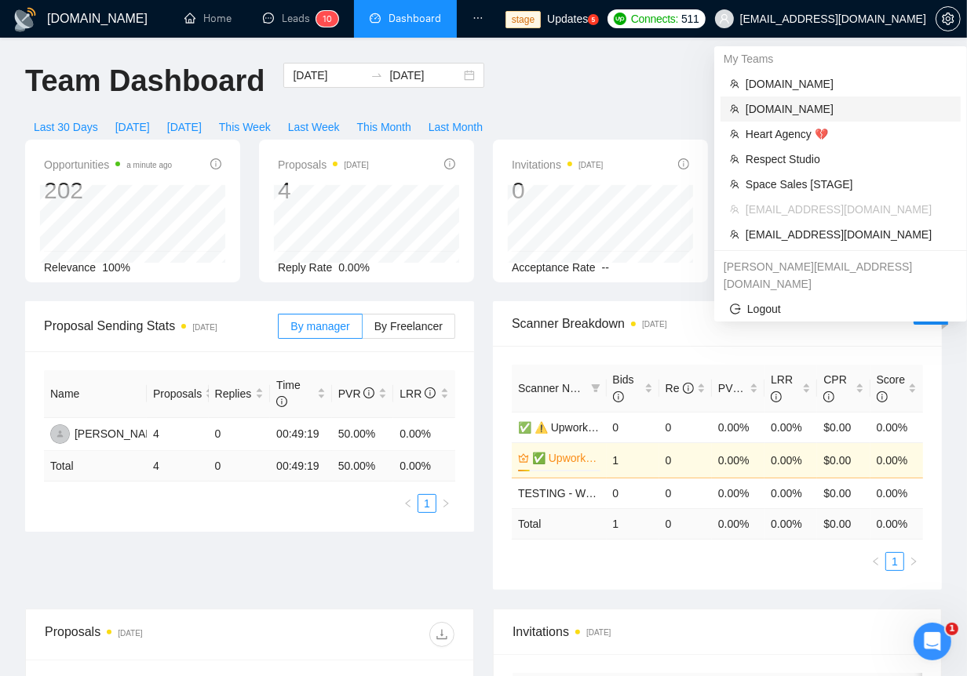
click at [775, 111] on span "[DOMAIN_NAME]" at bounding box center [848, 108] width 206 height 17
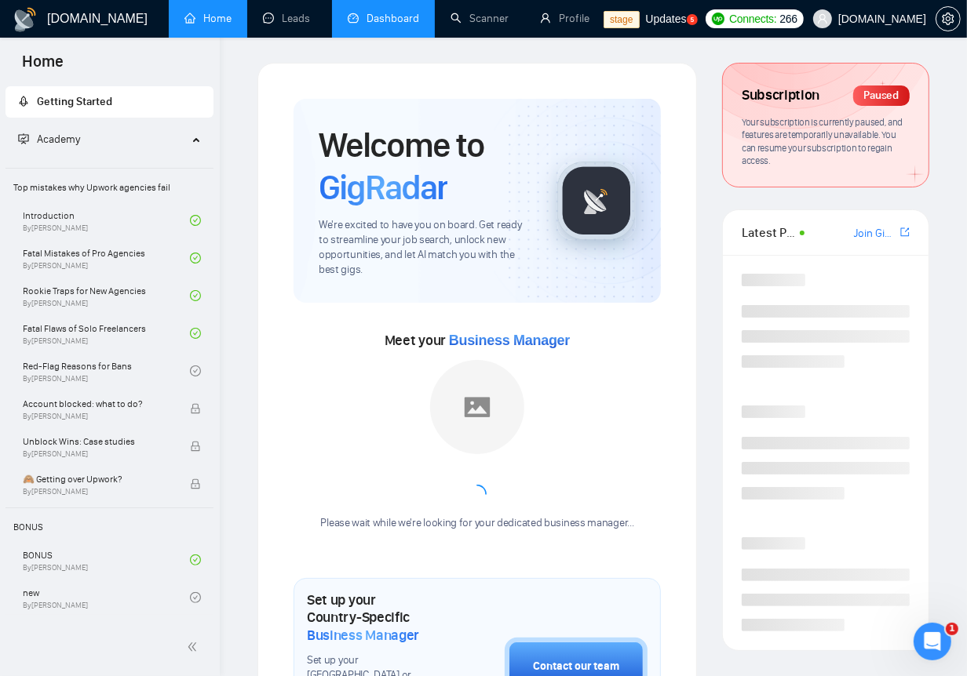
click at [380, 25] on link "Dashboard" at bounding box center [383, 18] width 71 height 13
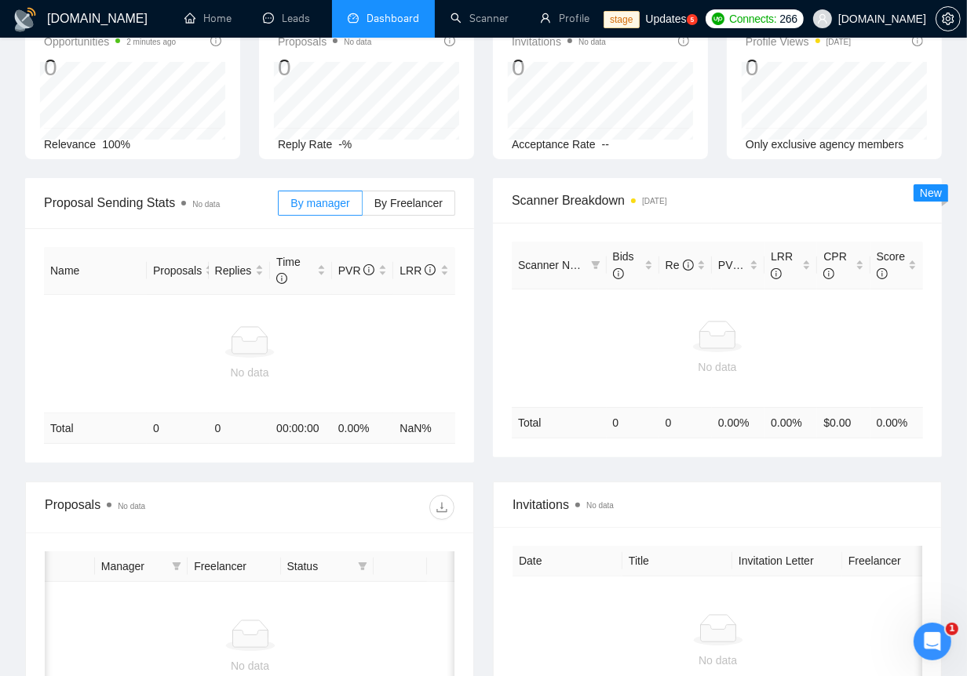
scroll to position [75, 0]
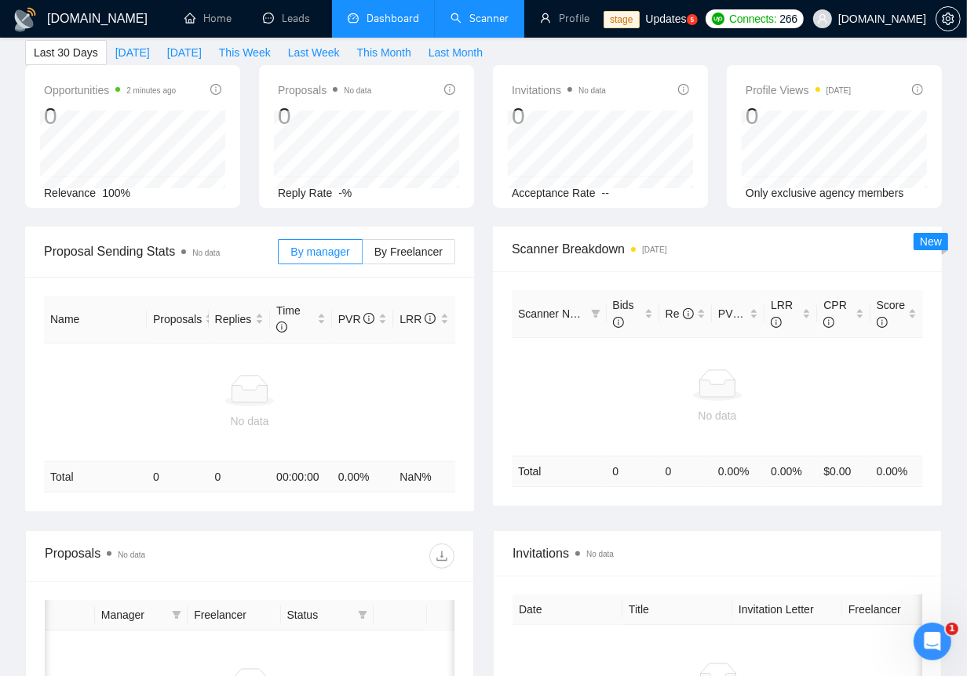
click at [484, 13] on link "Scanner" at bounding box center [479, 18] width 58 height 13
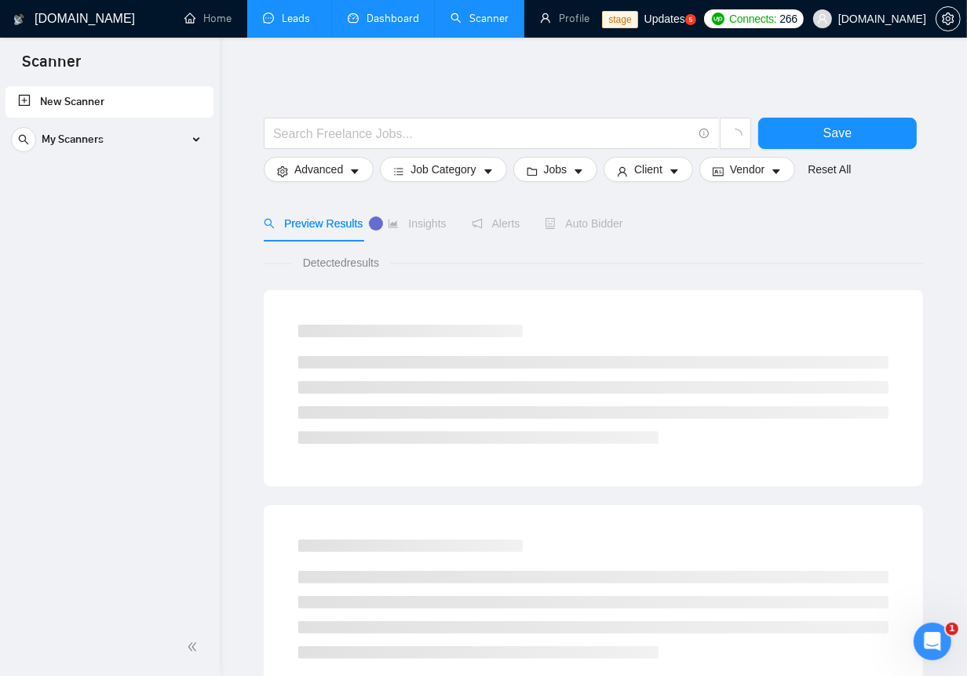
click at [303, 36] on li "Leads" at bounding box center [289, 19] width 85 height 38
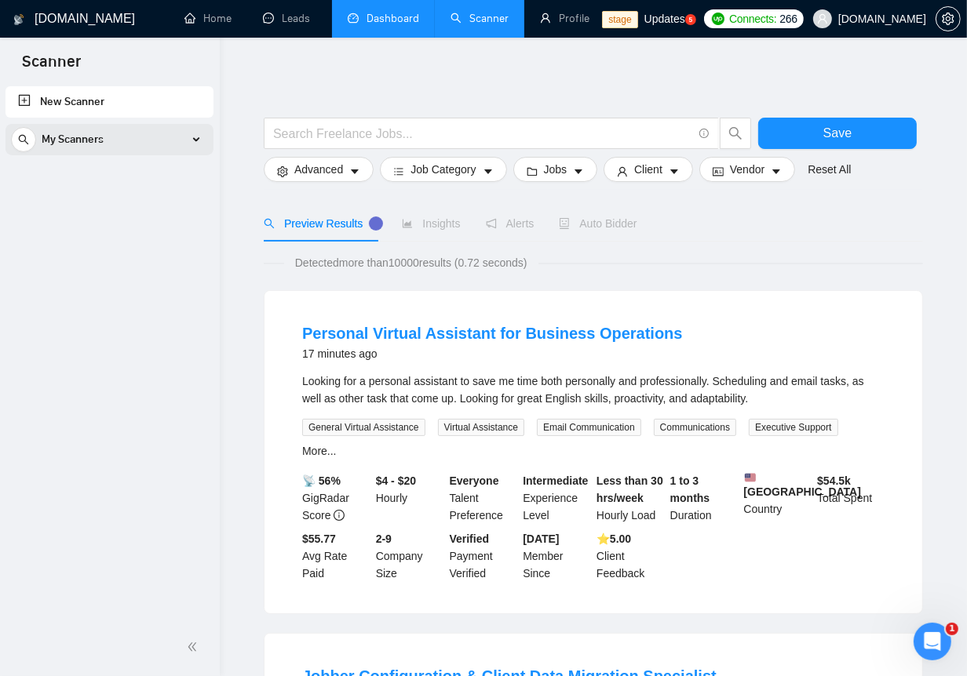
click at [118, 128] on div "My Scanners" at bounding box center [109, 139] width 197 height 31
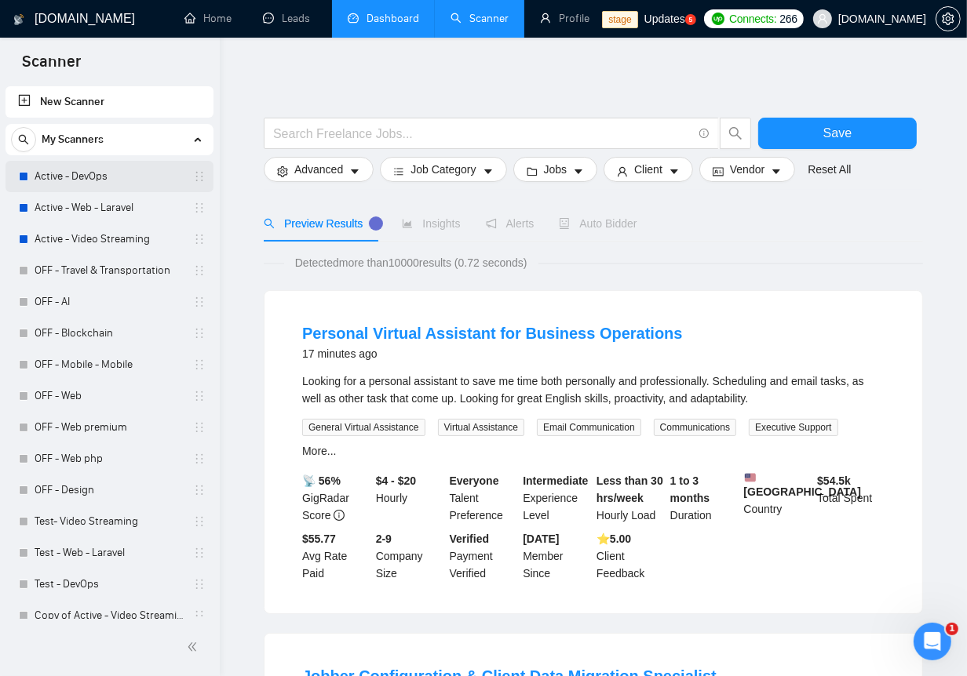
click at [120, 169] on link "Active - DevOps" at bounding box center [109, 176] width 149 height 31
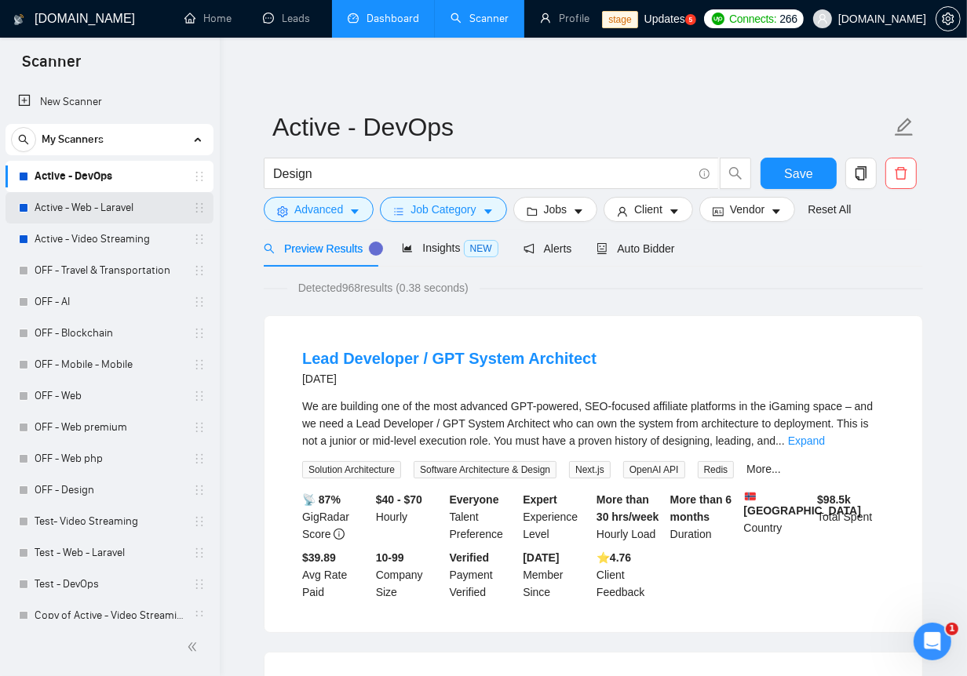
click at [93, 212] on link "Active - Web - Laravel" at bounding box center [109, 207] width 149 height 31
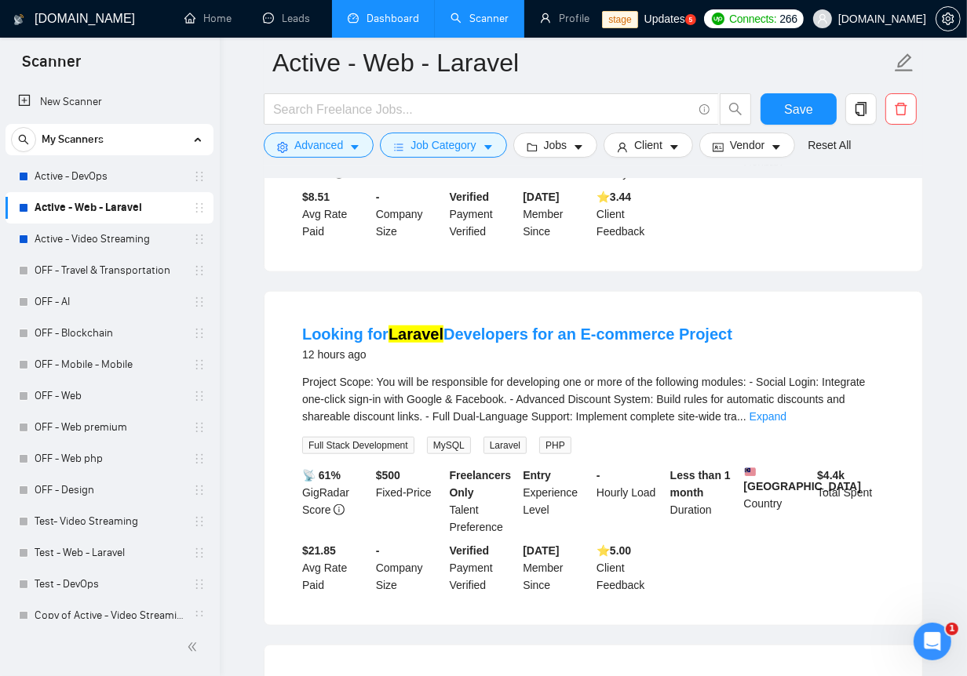
scroll to position [1057, 0]
